Goal: Task Accomplishment & Management: Manage account settings

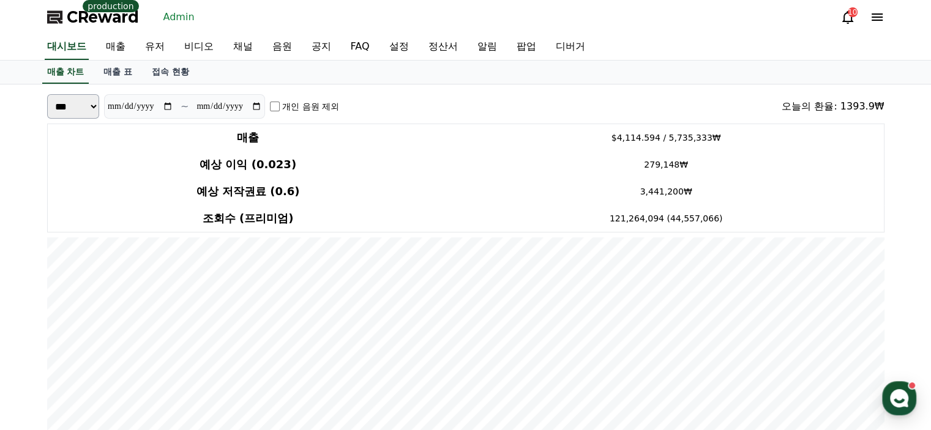
click at [255, 51] on link "채널" at bounding box center [242, 47] width 39 height 26
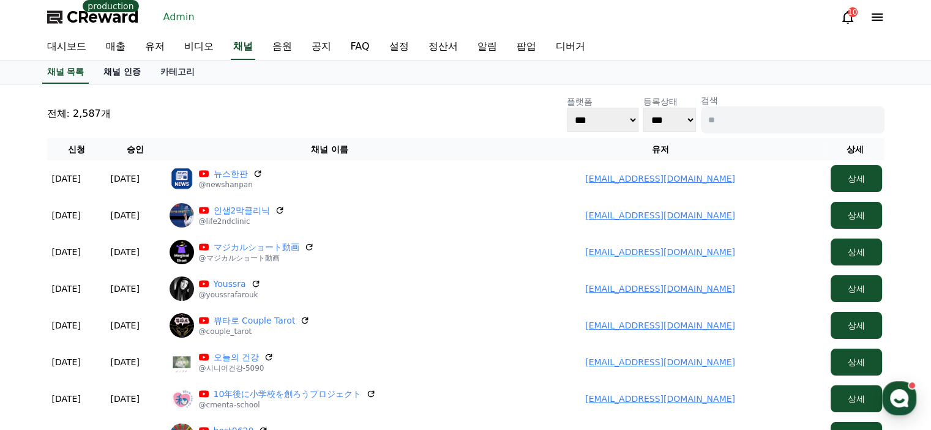
click at [134, 78] on link "채널 인증" at bounding box center [122, 72] width 57 height 23
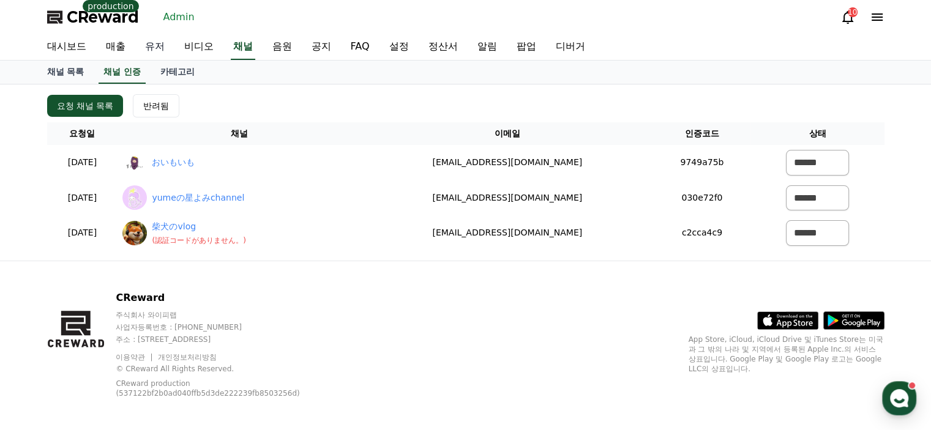
click at [154, 54] on link "유저" at bounding box center [154, 47] width 39 height 26
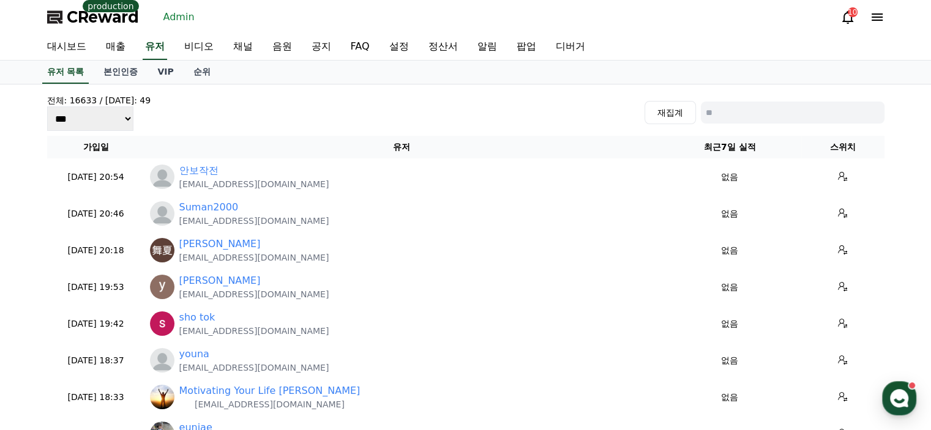
click at [199, 138] on th "유저" at bounding box center [401, 147] width 513 height 23
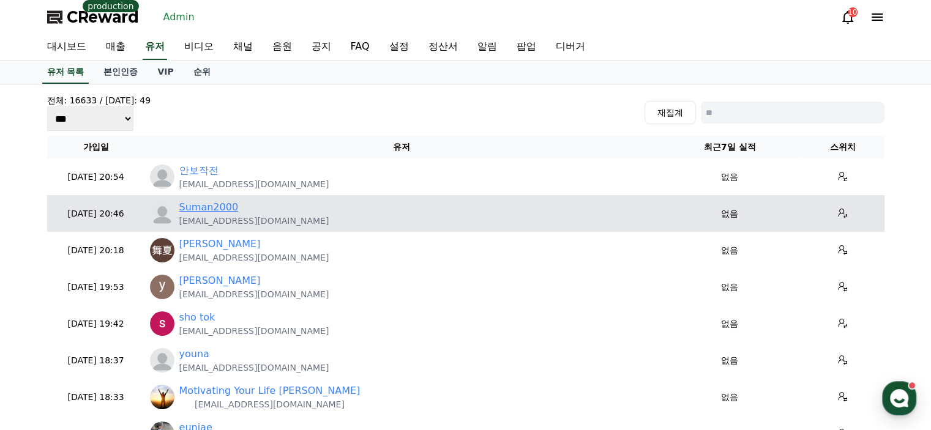
click at [214, 203] on link "Suman2000" at bounding box center [208, 207] width 59 height 15
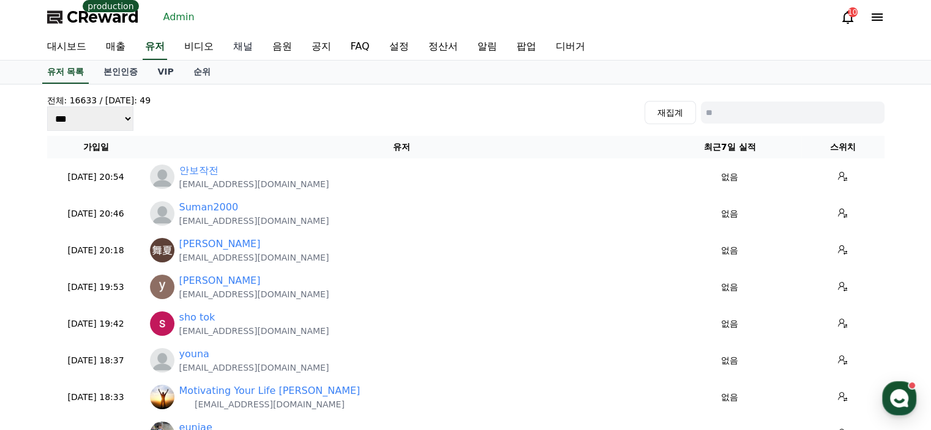
click at [245, 44] on link "채널" at bounding box center [242, 47] width 39 height 26
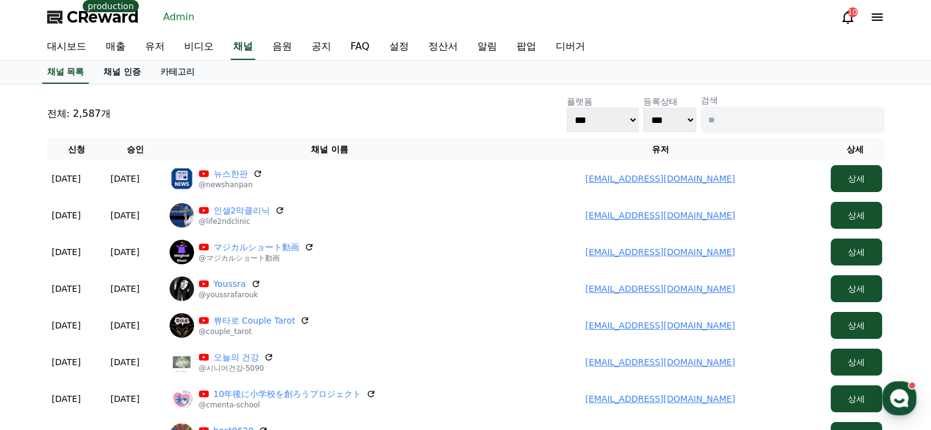
click at [120, 75] on link "채널 인증" at bounding box center [122, 72] width 57 height 23
